Goal: Contribute content

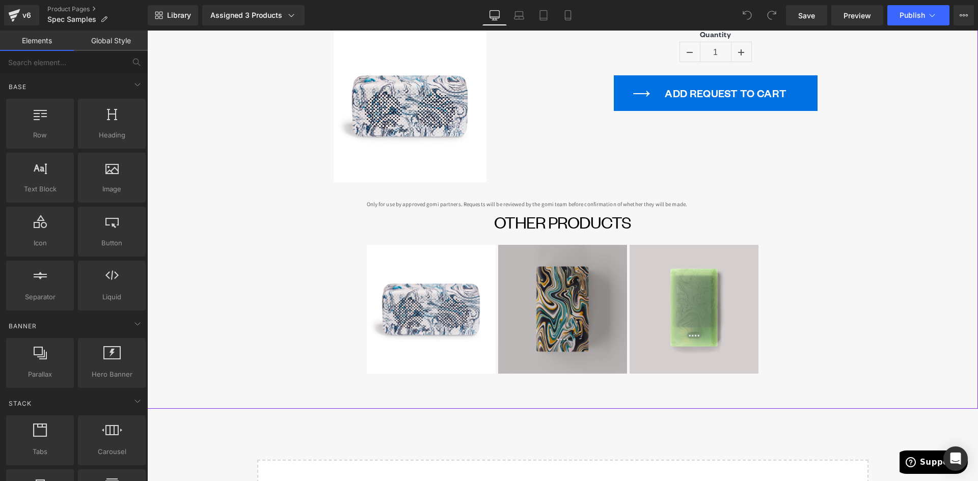
scroll to position [153, 0]
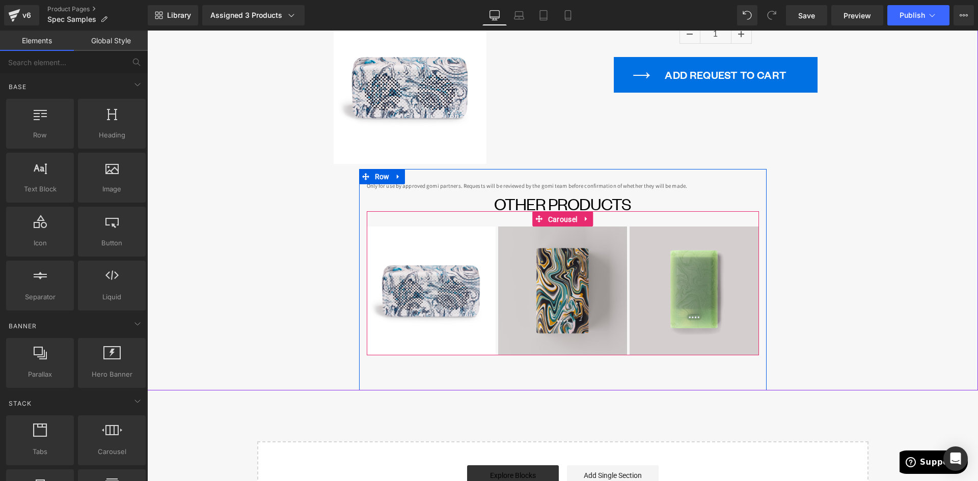
click at [565, 222] on span "Carousel" at bounding box center [563, 219] width 34 height 15
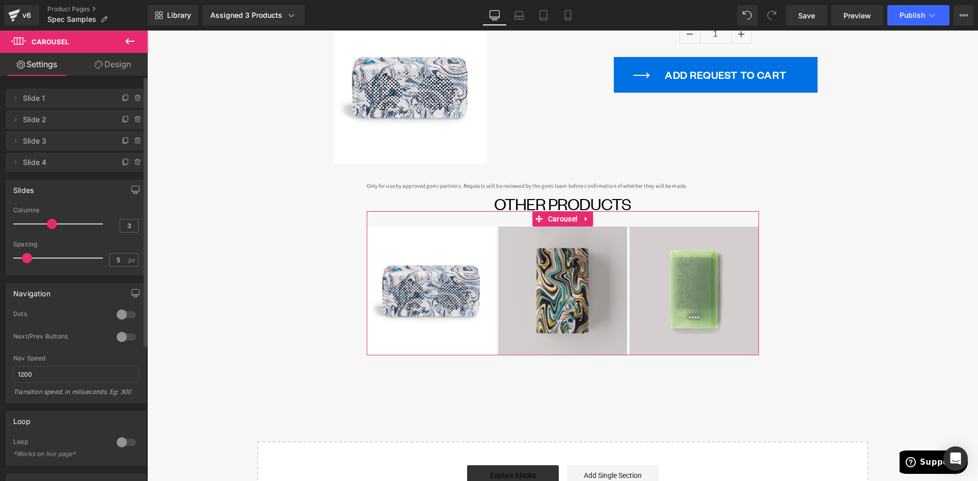
type input "4"
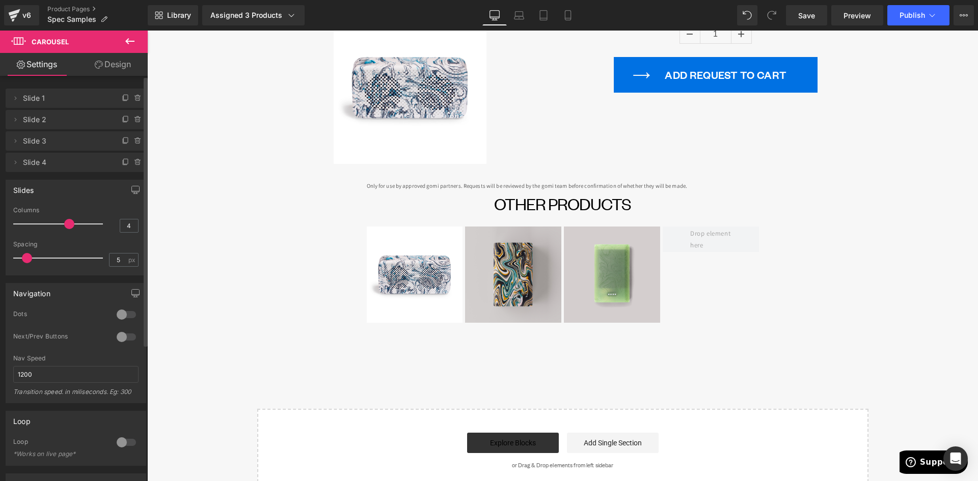
drag, startPoint x: 51, startPoint y: 225, endPoint x: 63, endPoint y: 226, distance: 11.3
click at [64, 226] on span at bounding box center [69, 224] width 10 height 10
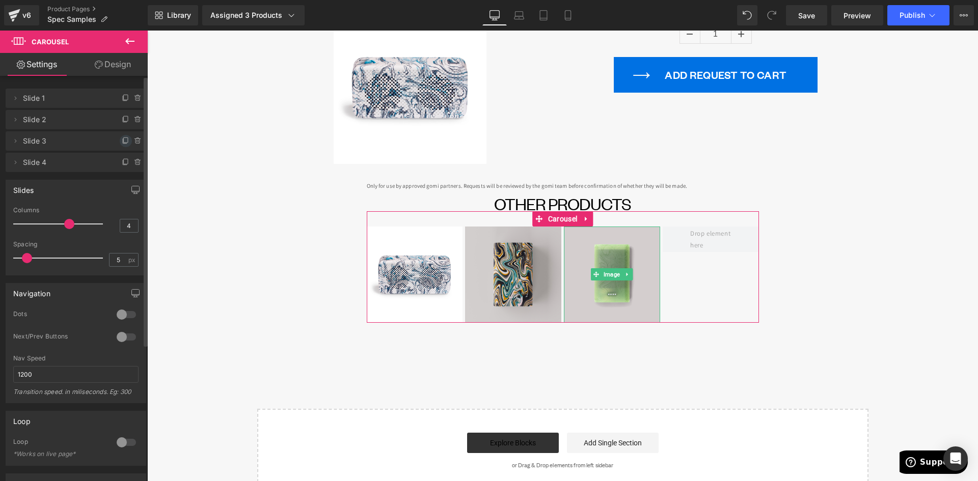
click at [122, 140] on icon at bounding box center [126, 141] width 8 height 8
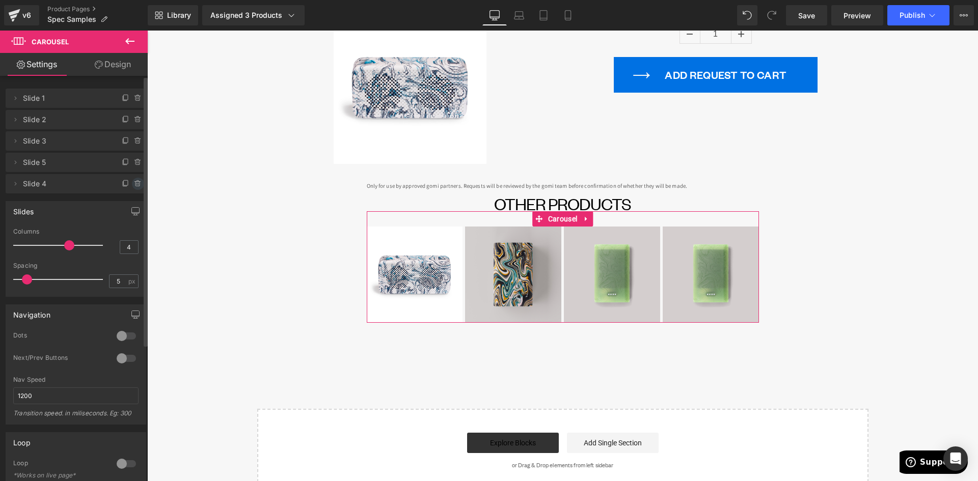
click at [137, 181] on icon at bounding box center [138, 181] width 2 height 1
click at [119, 182] on button "Delete" at bounding box center [127, 184] width 32 height 13
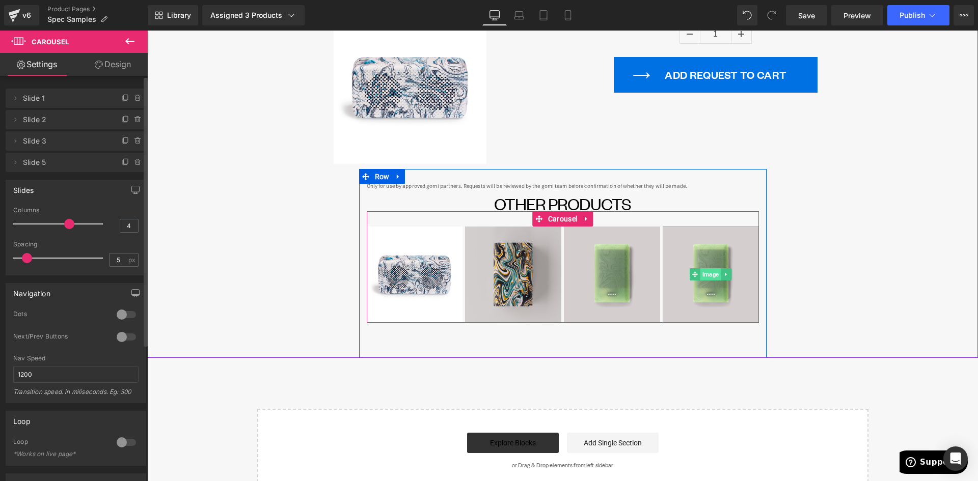
click at [705, 276] on span "Image" at bounding box center [711, 275] width 20 height 12
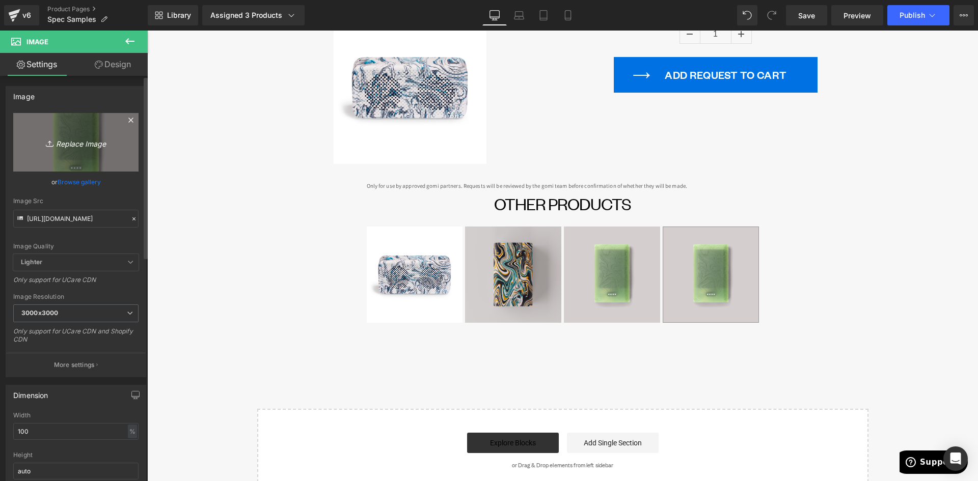
click at [78, 144] on icon "Replace Image" at bounding box center [76, 142] width 82 height 13
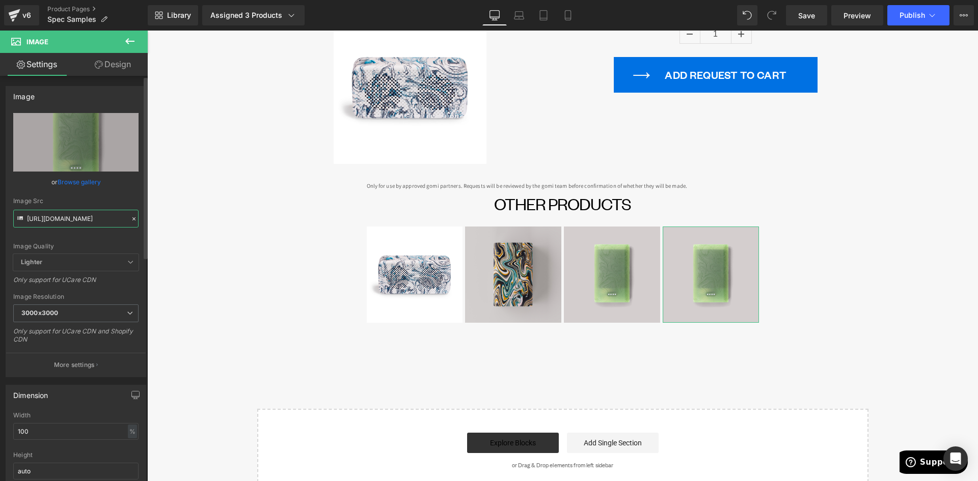
click at [75, 220] on input "[URL][DOMAIN_NAME]" at bounding box center [75, 219] width 125 height 18
paste input "[DOMAIN_NAME]/cdn/shop/files/WC0025_2a8ada5d-9e55-47ec-92f2-8c6455ab982c_1024x1…"
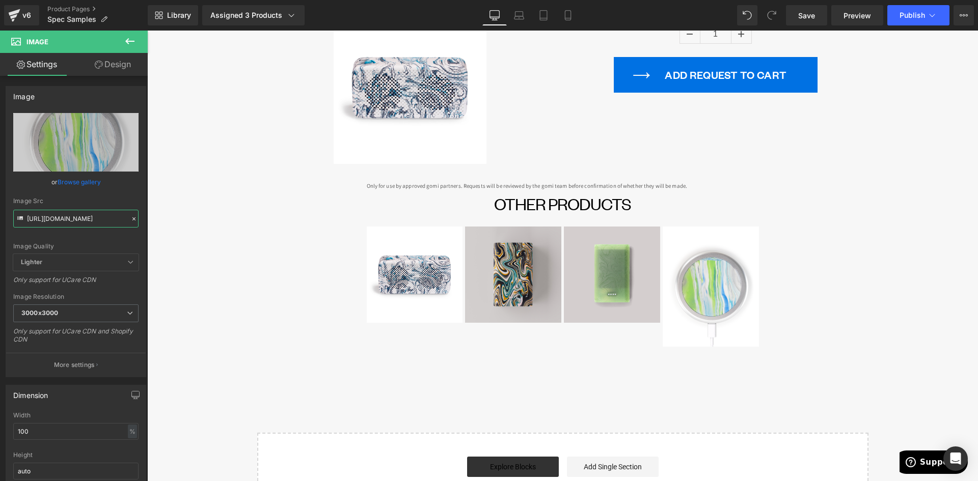
type input "[URL][DOMAIN_NAME]"
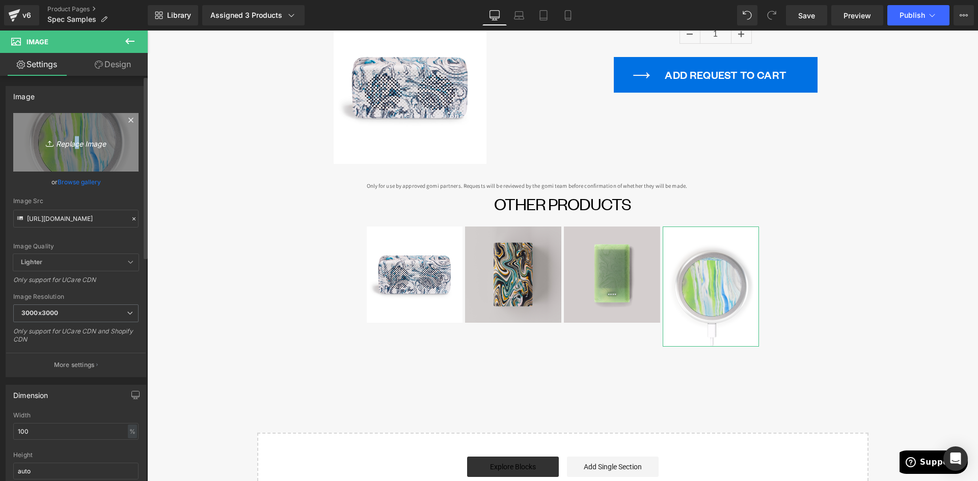
click at [72, 146] on icon "Replace Image" at bounding box center [76, 142] width 82 height 13
type input "C:\fakepath\wc_square.png"
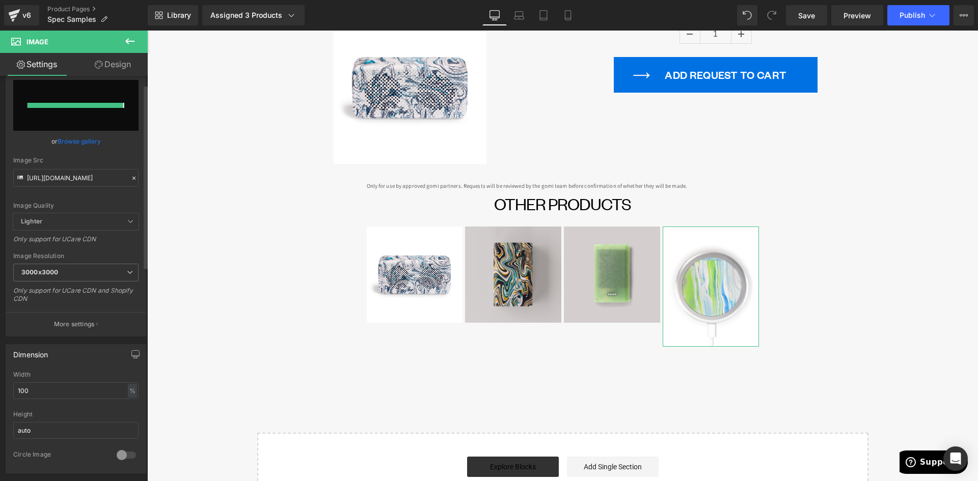
type input "[URL][DOMAIN_NAME]"
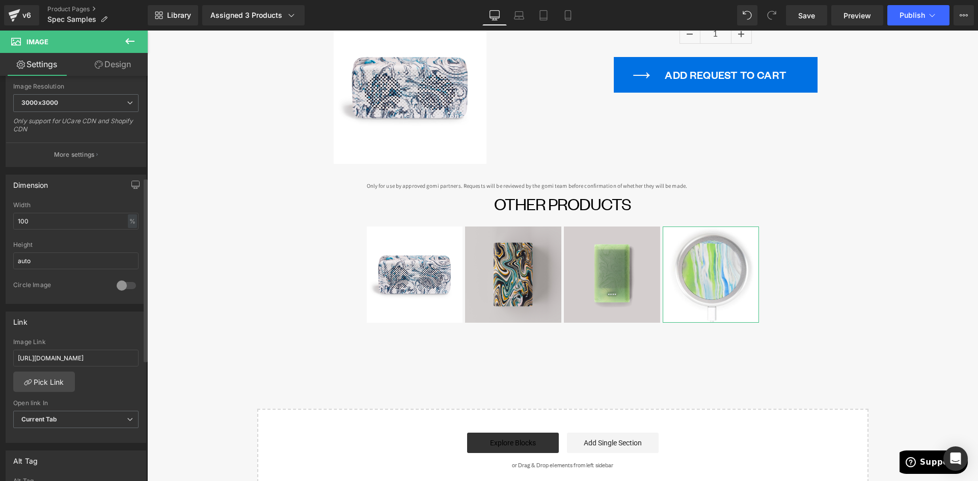
scroll to position [262, 0]
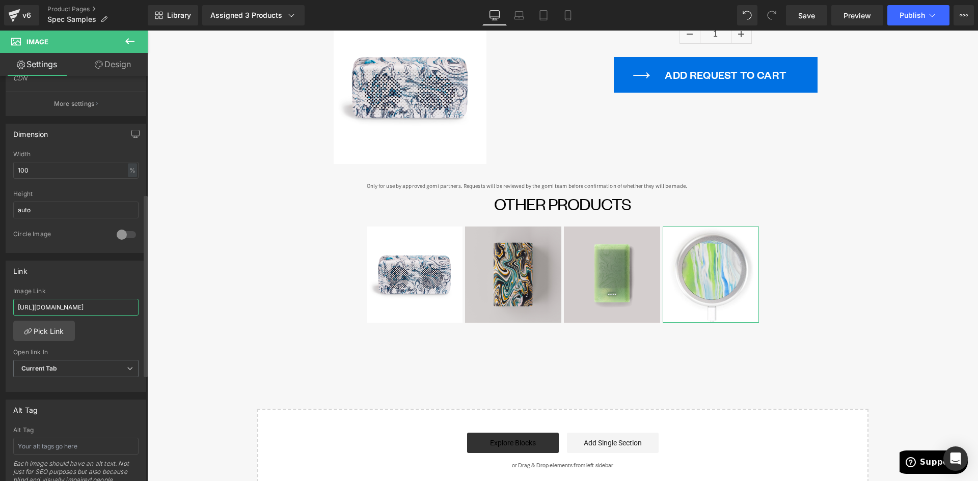
click at [77, 309] on input "[URL][DOMAIN_NAME]" at bounding box center [75, 307] width 125 height 17
paste input "wireless-charger-marbled"
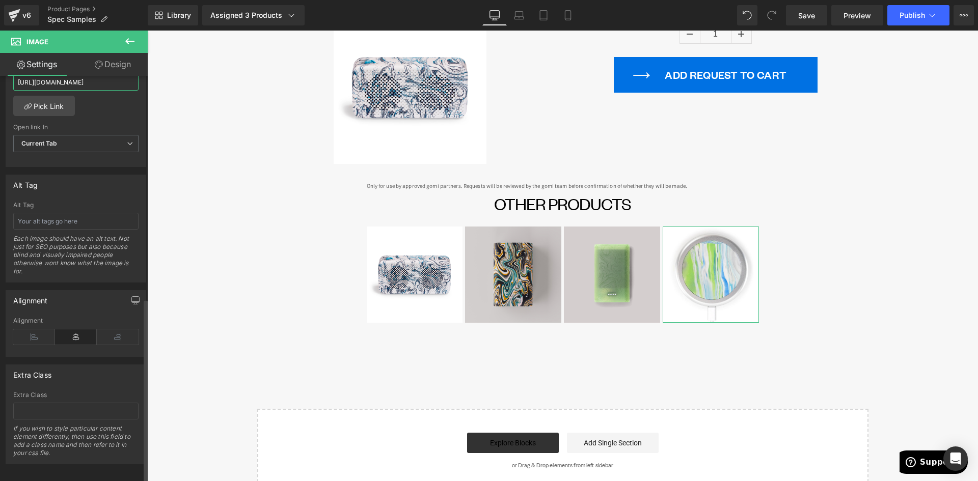
scroll to position [499, 0]
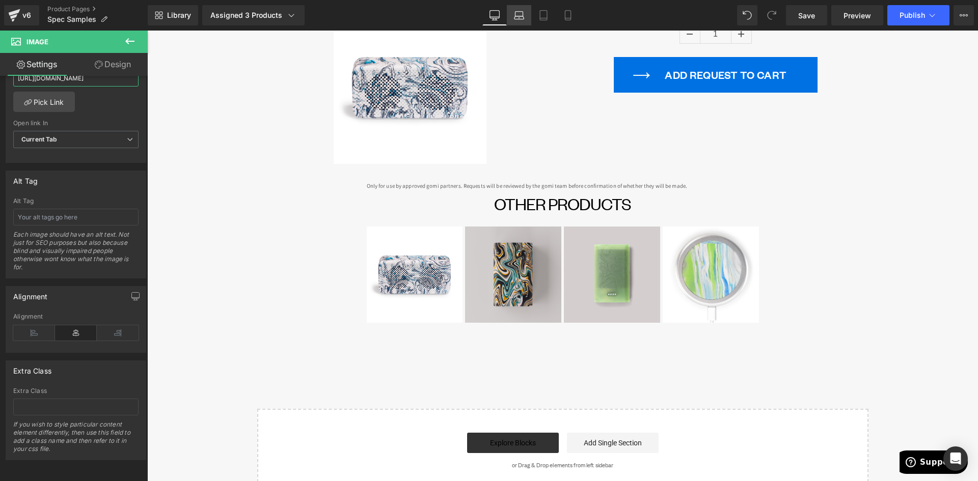
type input "[URL][DOMAIN_NAME]"
click at [520, 15] on icon at bounding box center [519, 15] width 10 height 10
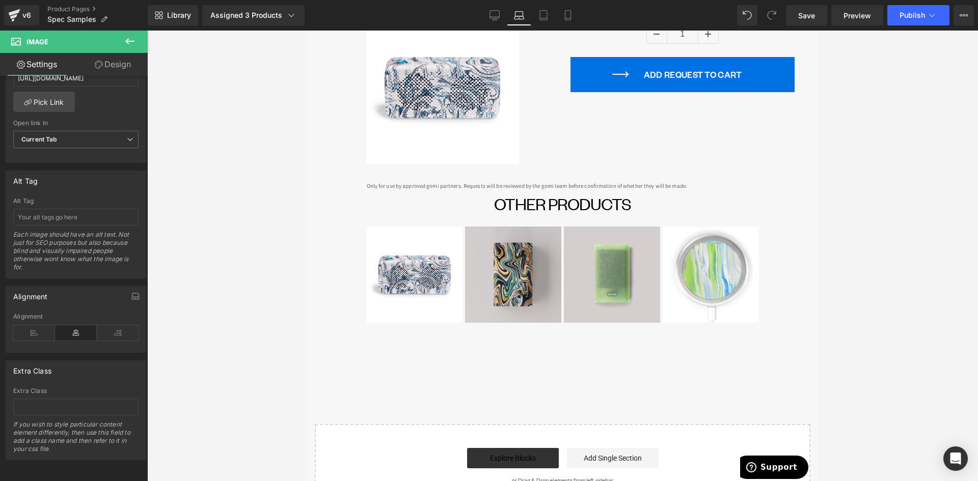
scroll to position [197, 0]
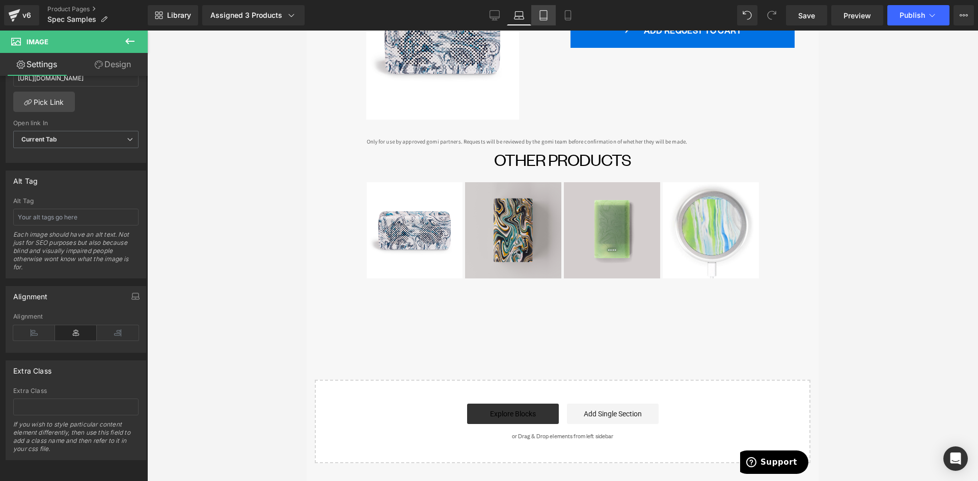
click at [547, 15] on icon at bounding box center [544, 15] width 10 height 10
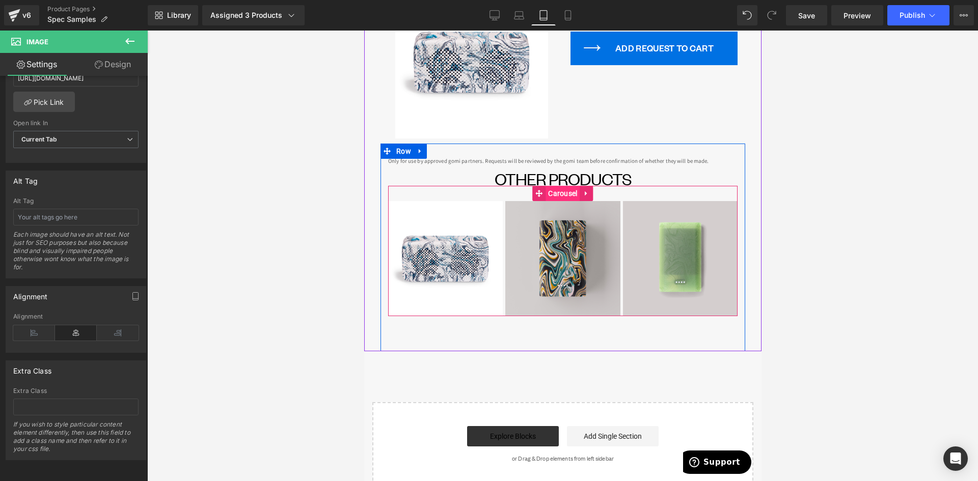
click at [562, 186] on span "Carousel" at bounding box center [562, 193] width 34 height 15
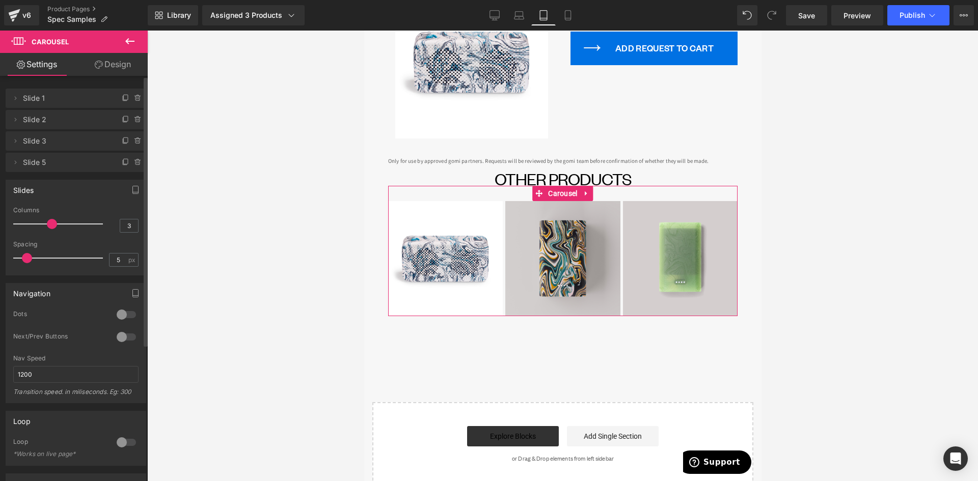
type input "4"
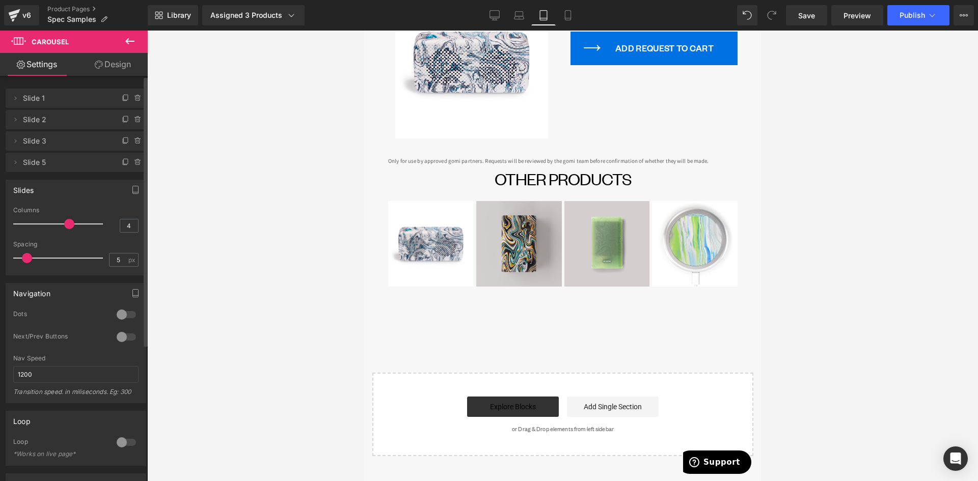
drag, startPoint x: 49, startPoint y: 226, endPoint x: 64, endPoint y: 226, distance: 14.8
click at [64, 226] on span at bounding box center [69, 224] width 10 height 10
click at [566, 18] on icon at bounding box center [568, 18] width 6 height 0
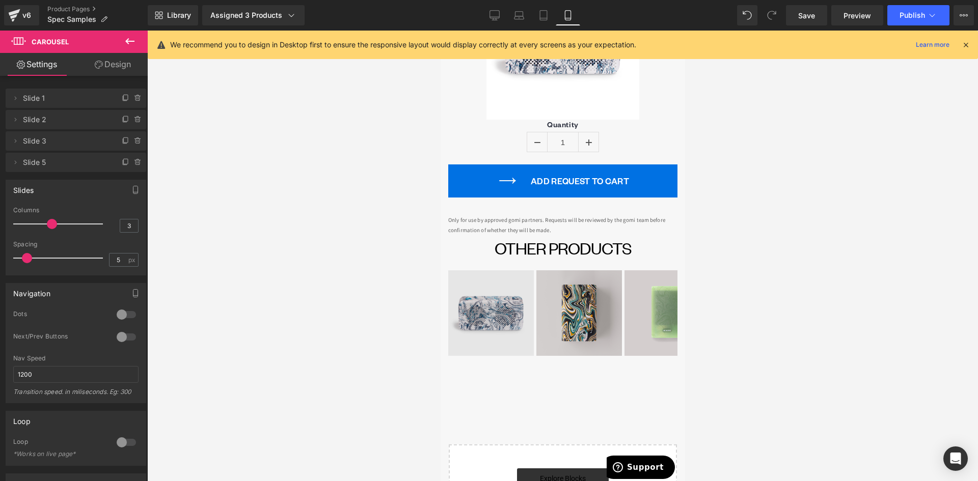
scroll to position [286, 0]
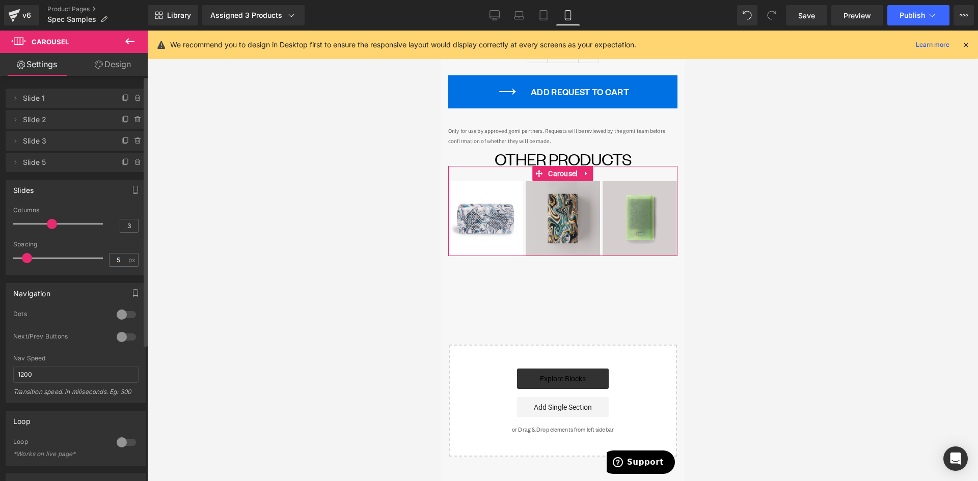
type input "4"
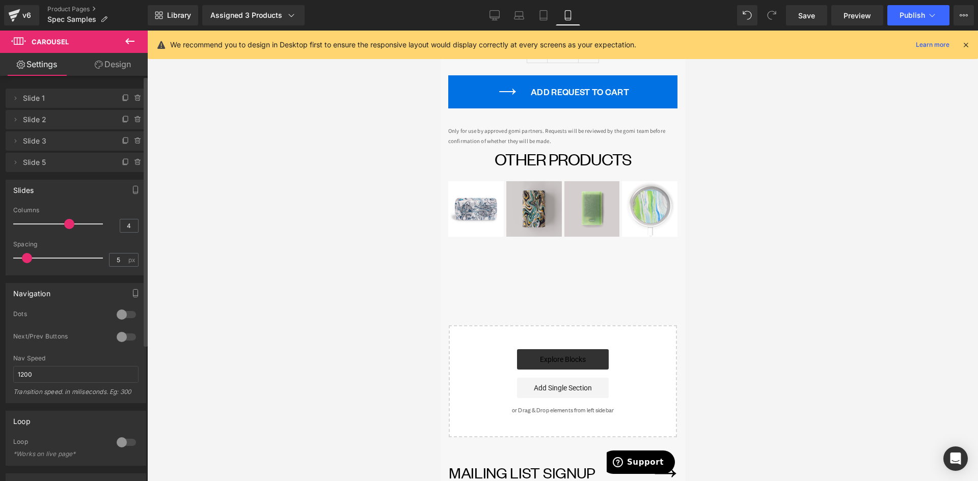
drag, startPoint x: 50, startPoint y: 225, endPoint x: 62, endPoint y: 227, distance: 11.9
click at [64, 227] on span at bounding box center [69, 224] width 10 height 10
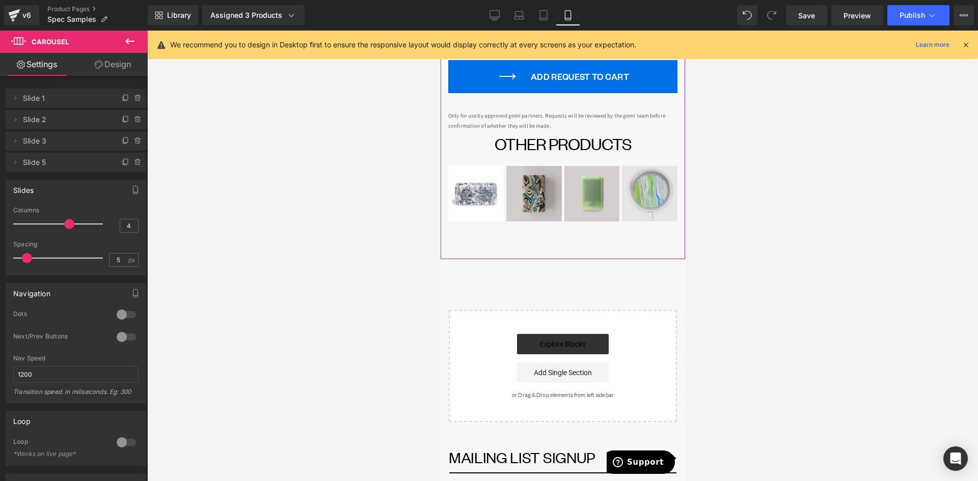
scroll to position [306, 0]
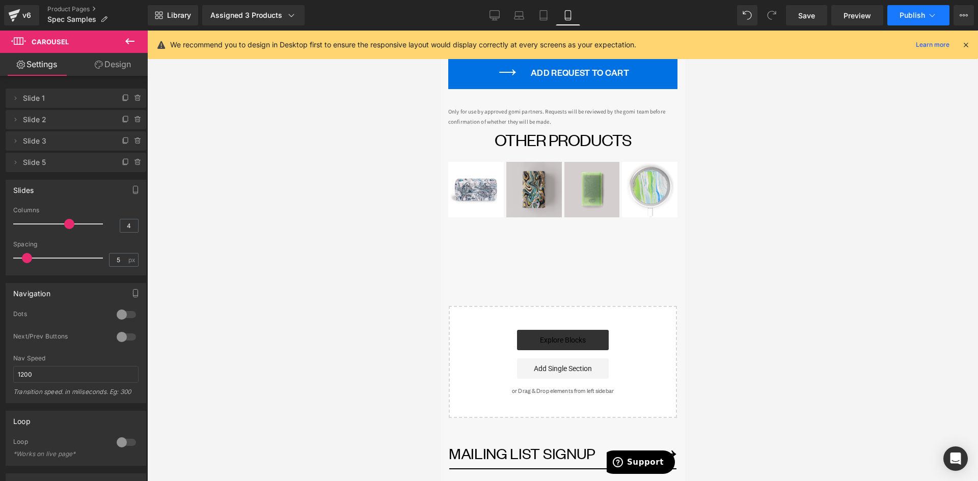
click at [917, 10] on button "Publish" at bounding box center [919, 15] width 62 height 20
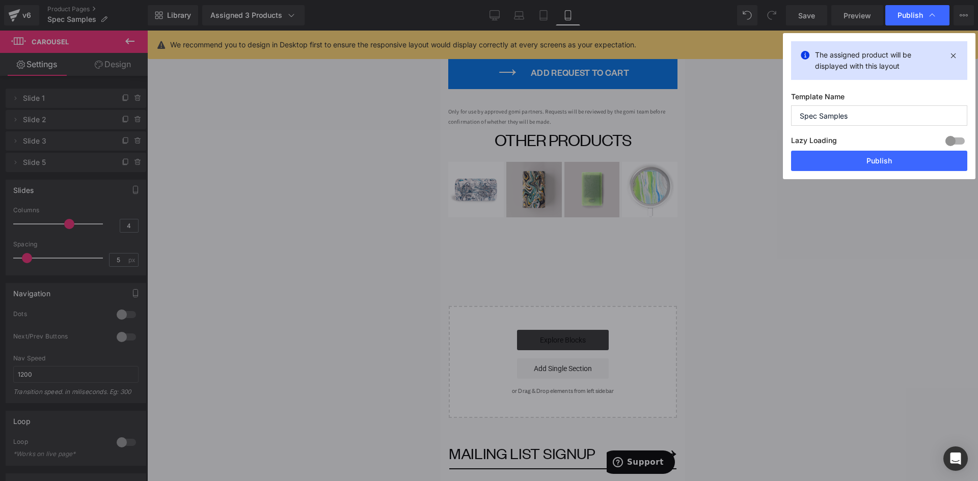
click at [846, 158] on button "Publish" at bounding box center [879, 161] width 176 height 20
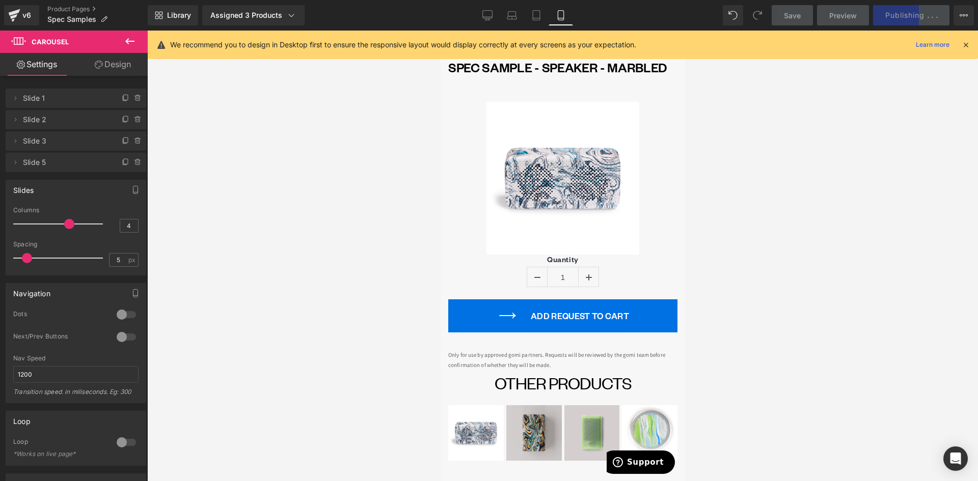
scroll to position [51, 0]
